Goal: Consume media (video, audio)

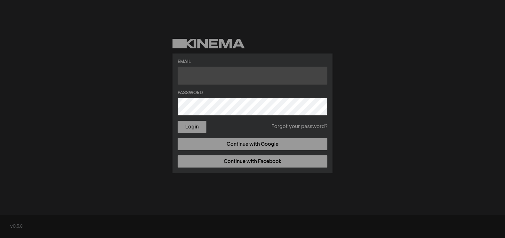
click at [238, 74] on input "text" at bounding box center [253, 76] width 150 height 18
type input "[PERSON_NAME][EMAIL_ADDRESS][DOMAIN_NAME]"
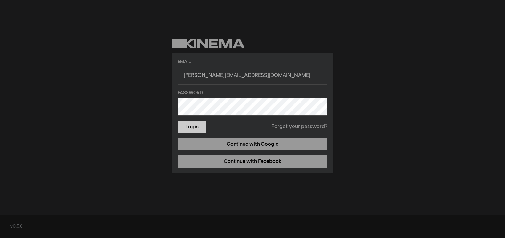
click at [196, 128] on button "Login" at bounding box center [192, 127] width 29 height 12
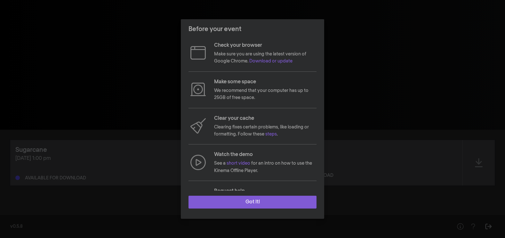
click at [254, 199] on button "Got it!" at bounding box center [252, 202] width 128 height 13
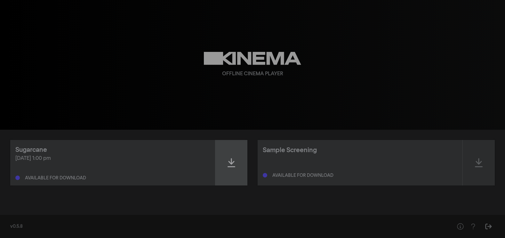
click at [229, 162] on icon at bounding box center [232, 162] width 8 height 9
drag, startPoint x: 480, startPoint y: 166, endPoint x: 473, endPoint y: 190, distance: 24.7
drag, startPoint x: 234, startPoint y: 164, endPoint x: 228, endPoint y: 164, distance: 6.4
click at [228, 164] on icon at bounding box center [232, 162] width 8 height 9
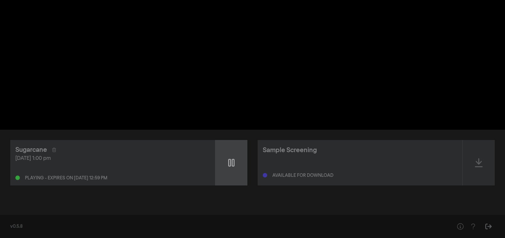
click at [233, 163] on icon at bounding box center [231, 163] width 6 height 8
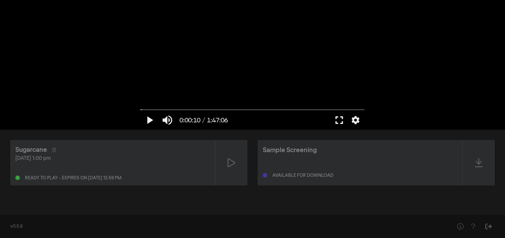
click at [337, 120] on button "fullscreen" at bounding box center [339, 119] width 18 height 19
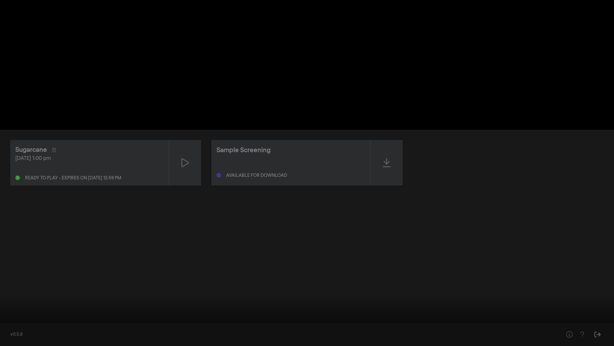
click at [15, 237] on button "play_arrow" at bounding box center [12, 335] width 18 height 19
click at [14, 237] on button "pause" at bounding box center [12, 335] width 18 height 19
type input "21.850484"
click at [505, 237] on button "fullscreen_exit" at bounding box center [586, 335] width 18 height 19
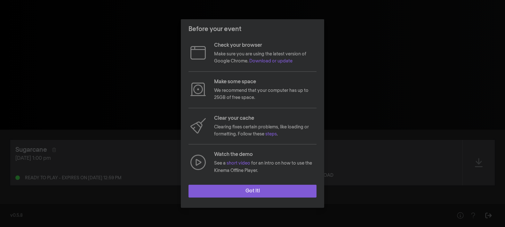
click at [254, 192] on button "Got it!" at bounding box center [252, 191] width 128 height 13
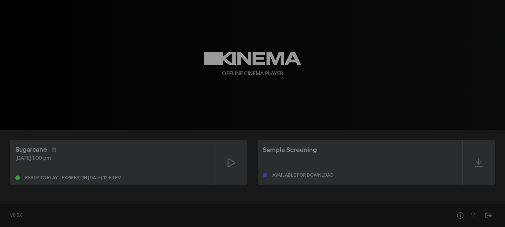
click at [241, 210] on div "v0.5.8" at bounding box center [252, 215] width 505 height 23
click at [429, 76] on div "play_arrow 0:00 volume_up fullscreen settings closed_caption Captions Off setti…" at bounding box center [252, 65] width 505 height 130
click at [72, 119] on div "play_arrow 0:00 volume_up fullscreen settings closed_caption Captions Off setti…" at bounding box center [252, 65] width 505 height 130
